Goal: Task Accomplishment & Management: Use online tool/utility

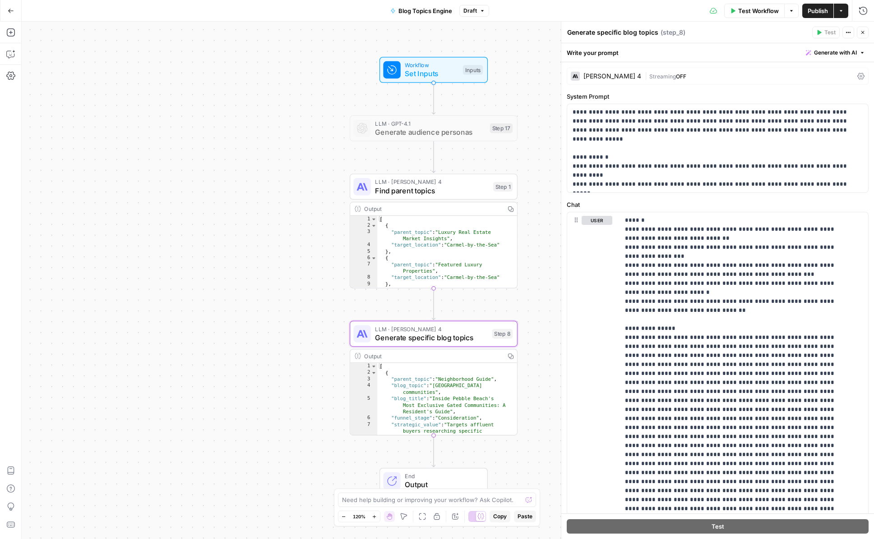
scroll to position [55, 0]
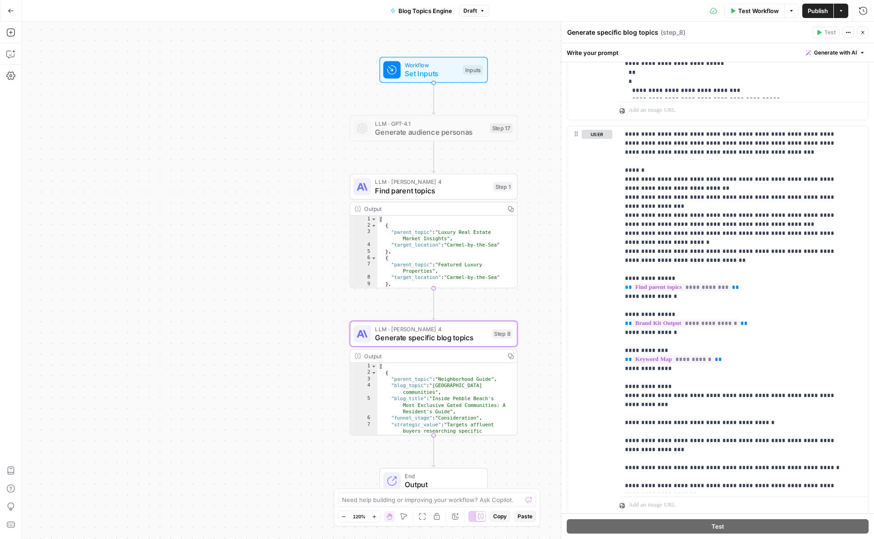
click at [338, 9] on div "Go Back Blog Topics Engine Draft Test Workflow Options Publish Actions Run Hist…" at bounding box center [437, 10] width 874 height 21
click at [16, 9] on button "Go Back" at bounding box center [11, 11] width 16 height 16
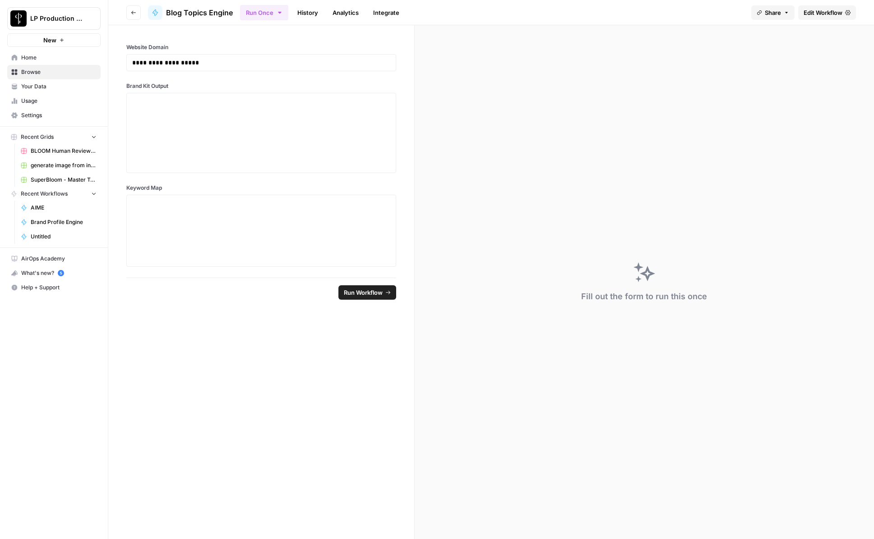
click at [46, 150] on span "BLOOM Human Review (ver2)" at bounding box center [64, 151] width 66 height 8
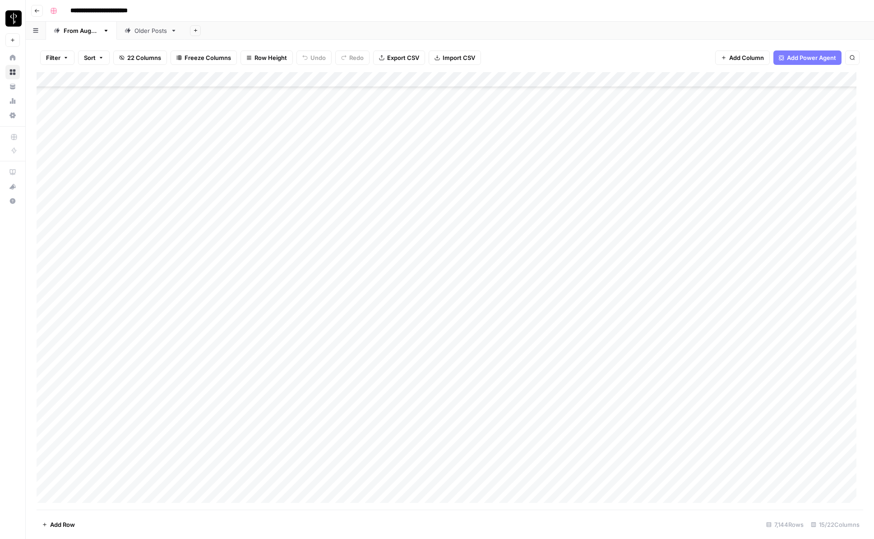
scroll to position [108636, 0]
click at [482, 6] on div "**********" at bounding box center [455, 11] width 818 height 14
click at [53, 59] on span "Filter" at bounding box center [53, 57] width 14 height 9
click at [77, 104] on input "text" at bounding box center [106, 105] width 99 height 9
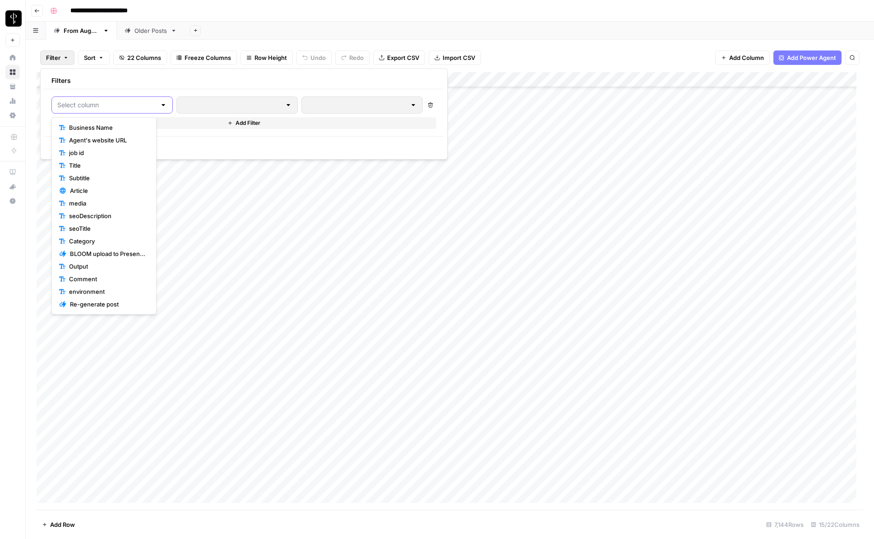
click at [120, 103] on input "text" at bounding box center [106, 105] width 99 height 9
click at [122, 139] on span "Agent's website URL" at bounding box center [107, 140] width 76 height 9
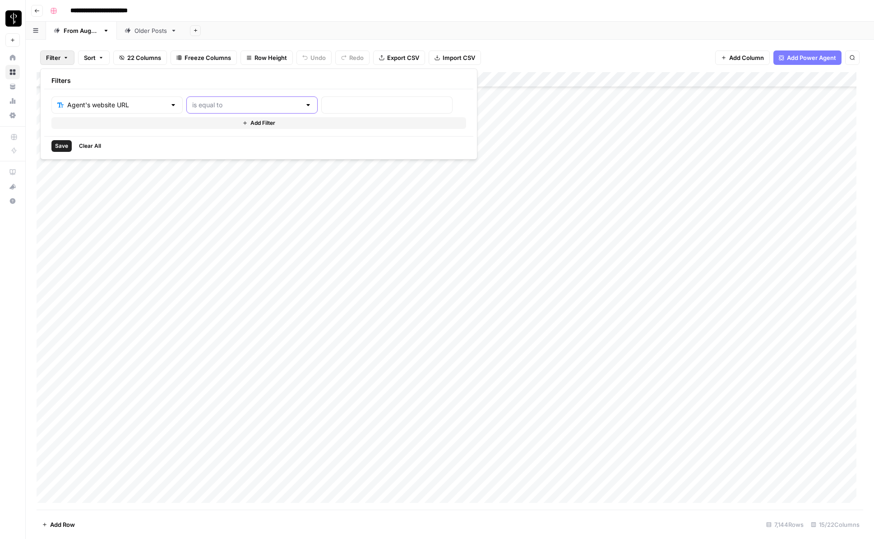
click at [195, 101] on input "text" at bounding box center [246, 105] width 109 height 9
click at [207, 150] on span "contains" at bounding box center [214, 152] width 88 height 9
type input "contains"
click at [327, 109] on input "text" at bounding box center [387, 105] width 120 height 9
paste input "[PERSON_NAME][DOMAIN_NAME]"
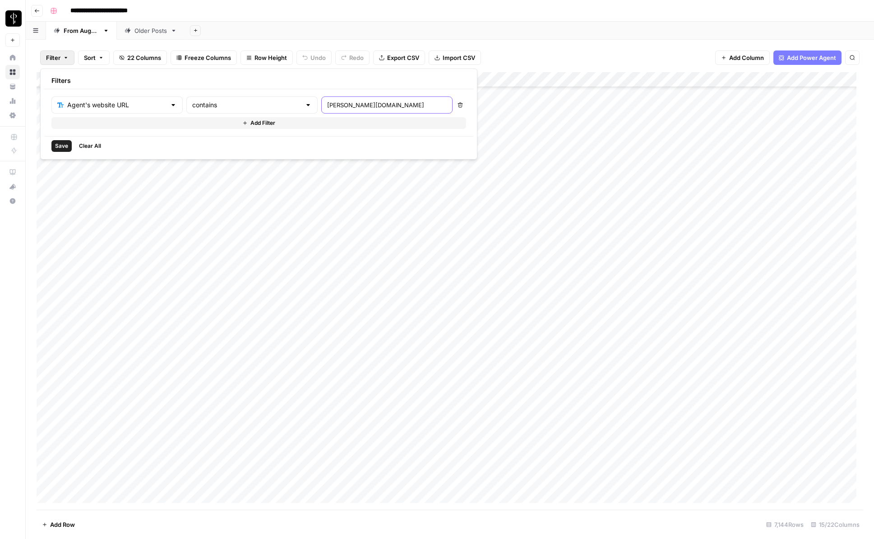
type input "[PERSON_NAME][DOMAIN_NAME]"
click at [63, 148] on span "Save" at bounding box center [61, 146] width 13 height 8
